Goal: Transaction & Acquisition: Purchase product/service

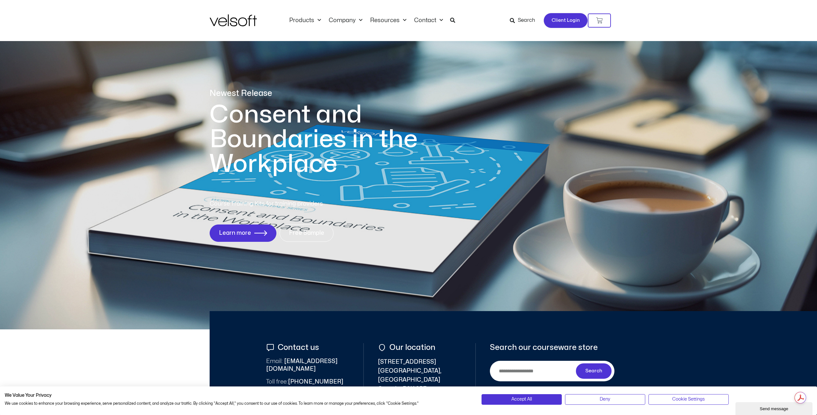
click at [573, 21] on span "Client Login" at bounding box center [565, 20] width 28 height 8
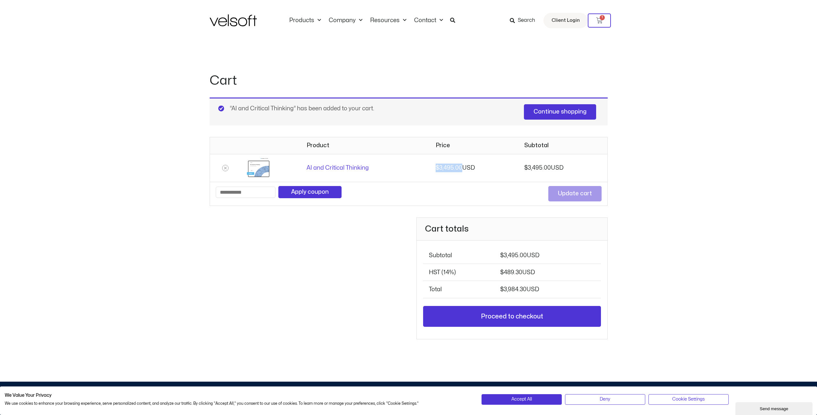
drag, startPoint x: 434, startPoint y: 167, endPoint x: 493, endPoint y: 169, distance: 58.8
click at [493, 169] on td "$ 3,495.00" at bounding box center [474, 168] width 89 height 28
click at [43, 70] on div "Cart “AI and Critical Thinking” has been added to your cart. Continue shopping …" at bounding box center [408, 211] width 817 height 341
